Goal: Transaction & Acquisition: Subscribe to service/newsletter

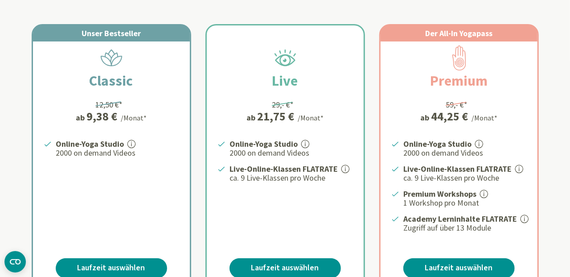
scroll to position [222, 0]
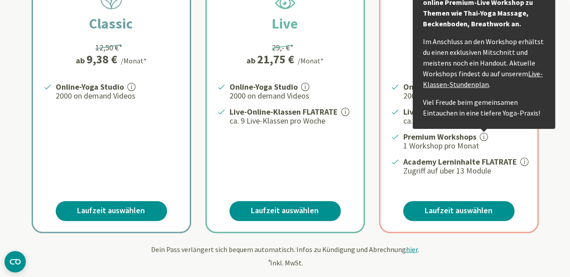
drag, startPoint x: 120, startPoint y: 211, endPoint x: 138, endPoint y: 210, distance: 18.3
click at [120, 211] on link "Laufzeit auswählen" at bounding box center [111, 211] width 111 height 20
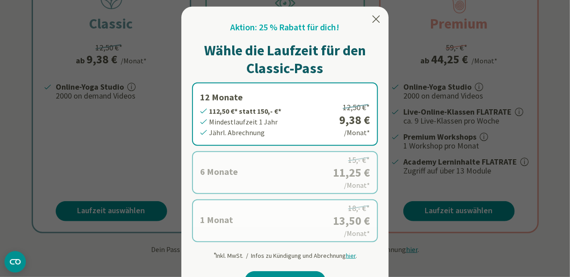
drag, startPoint x: 324, startPoint y: 222, endPoint x: 344, endPoint y: 222, distance: 20.1
click at [324, 222] on label "1 Monat 13,50 €* statt 18,- €* Mindestlaufzeit 1 Monat Monatl. Abrechnung 18,- …" at bounding box center [285, 220] width 186 height 43
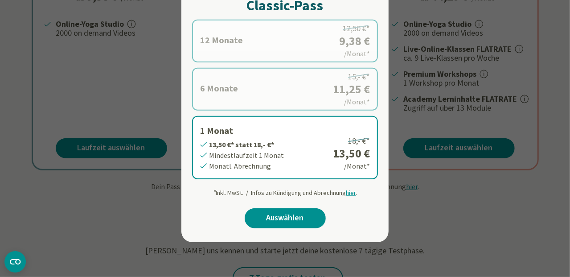
scroll to position [308, 0]
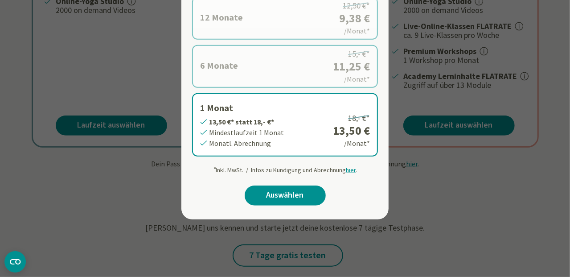
click at [518, 217] on div at bounding box center [285, 138] width 570 height 277
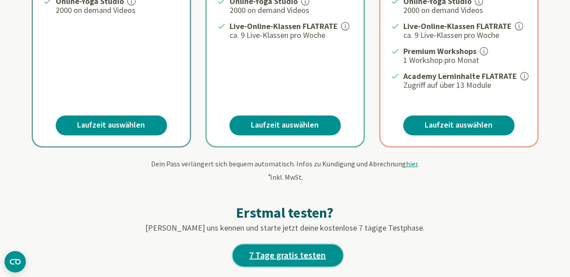
click at [309, 256] on link "7 Tage gratis testen" at bounding box center [288, 255] width 110 height 22
